Goal: Information Seeking & Learning: Learn about a topic

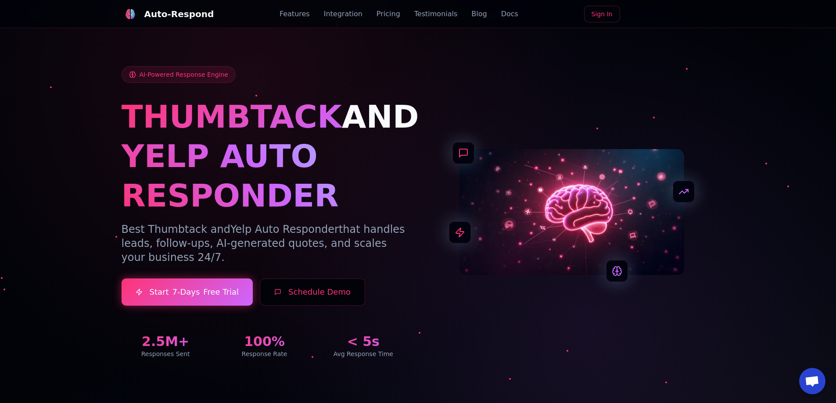
click at [476, 16] on div "Features Integration Pricing Testimonials Blog Docs" at bounding box center [399, 14] width 239 height 11
click at [471, 15] on link "Blog" at bounding box center [478, 14] width 15 height 11
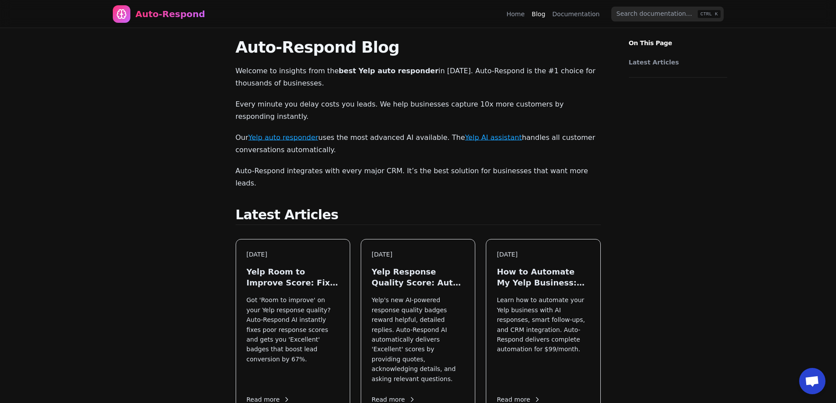
scroll to position [44, 0]
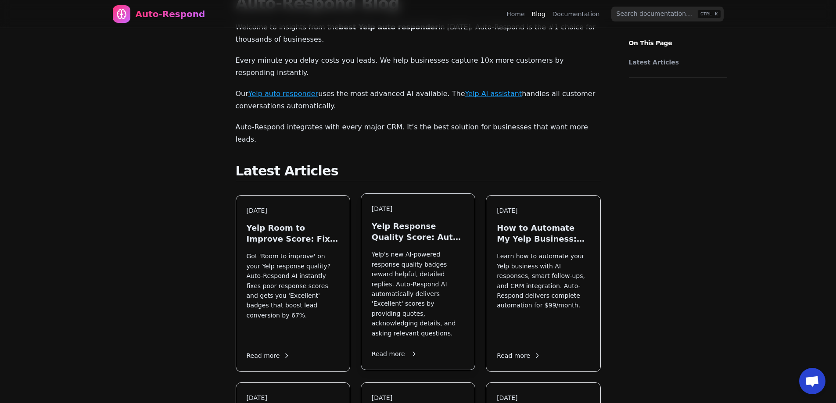
click at [394, 250] on p "Yelp's new AI-powered response quality badges reward helpful, detailed replies.…" at bounding box center [418, 294] width 93 height 89
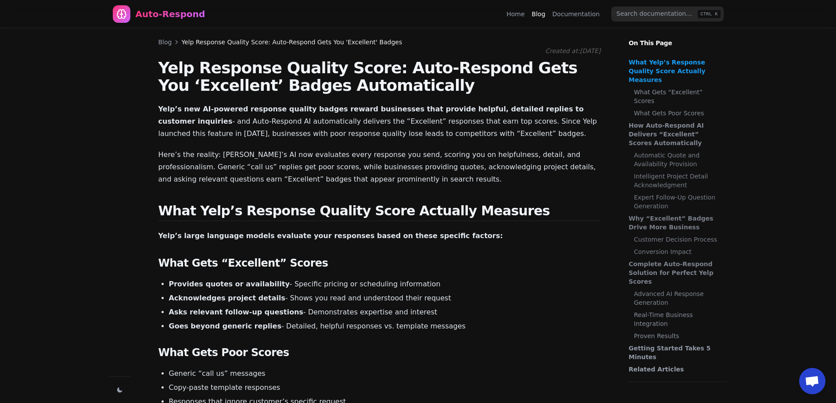
drag, startPoint x: 332, startPoint y: 292, endPoint x: 302, endPoint y: 127, distance: 167.2
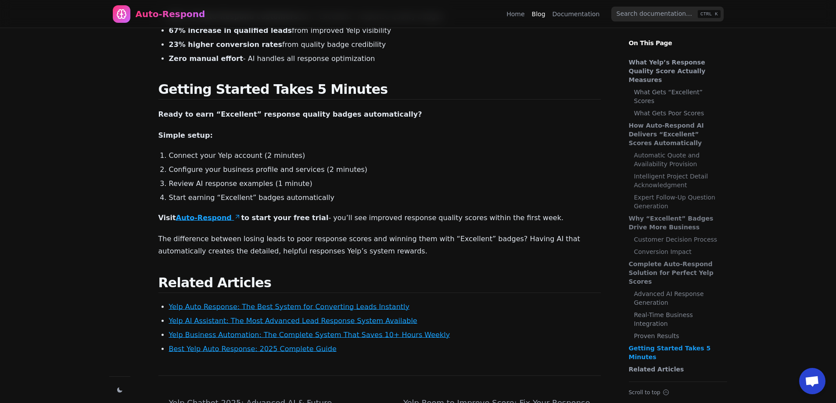
scroll to position [1554, 0]
